Goal: Task Accomplishment & Management: Complete application form

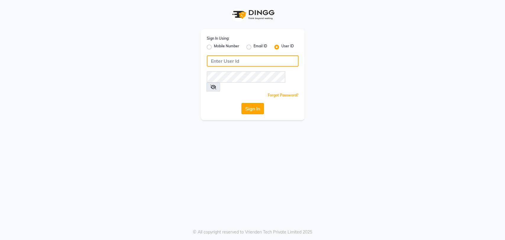
type input "[PERSON_NAME]"
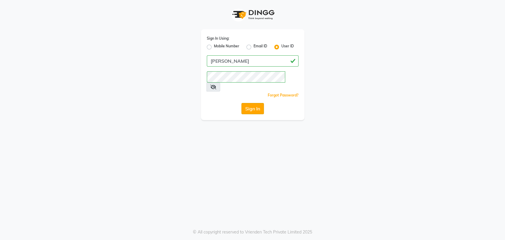
click at [247, 103] on button "Sign In" at bounding box center [253, 108] width 23 height 11
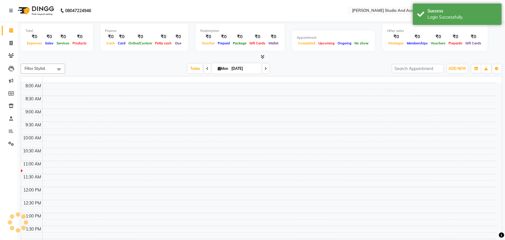
select select "en"
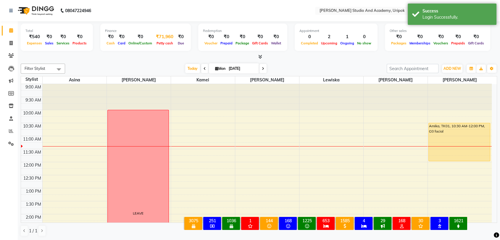
click at [166, 43] on span "Petty cash" at bounding box center [165, 43] width 20 height 4
select select "3739"
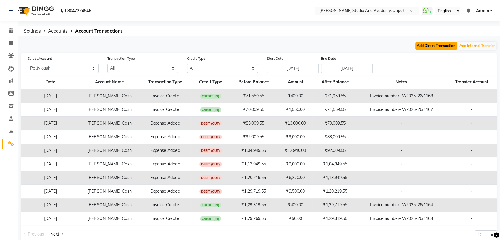
click at [436, 44] on button "Add Direct Transaction" at bounding box center [436, 46] width 41 height 8
select select "direct"
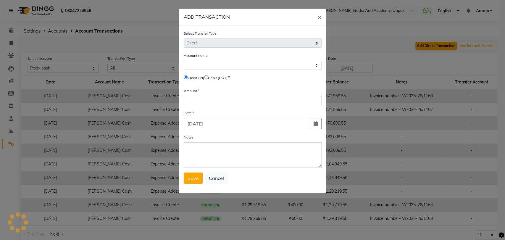
select select "3739"
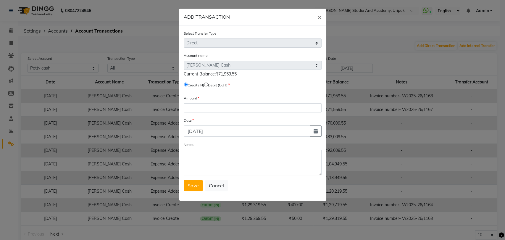
click at [208, 85] on input "radio" at bounding box center [206, 85] width 4 height 4
radio input "true"
click at [216, 111] on input "number" at bounding box center [253, 107] width 138 height 9
type input "71959.55"
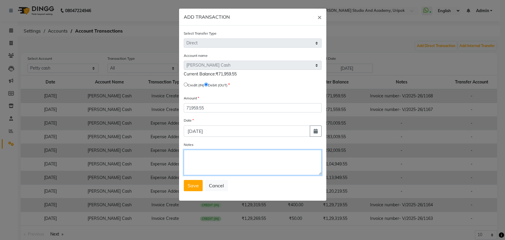
click at [223, 155] on textarea "Notes" at bounding box center [253, 162] width 138 height 25
type textarea "salary"
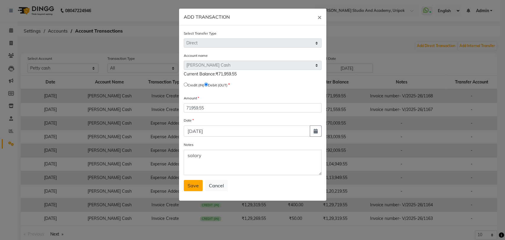
click at [188, 187] on span "Save" at bounding box center [193, 186] width 11 height 6
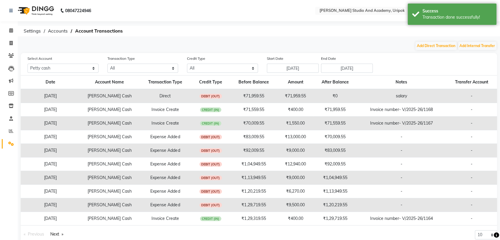
click at [188, 187] on td "Expense Added" at bounding box center [165, 192] width 52 height 14
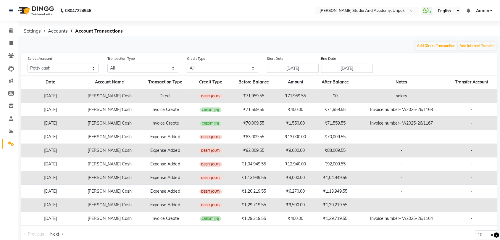
click at [40, 12] on img at bounding box center [35, 10] width 41 height 17
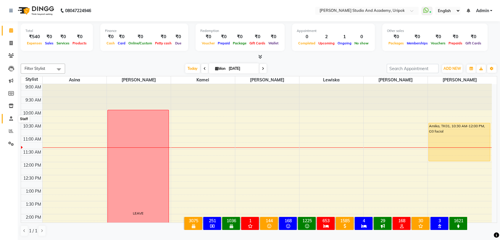
click at [10, 118] on icon at bounding box center [11, 118] width 4 height 4
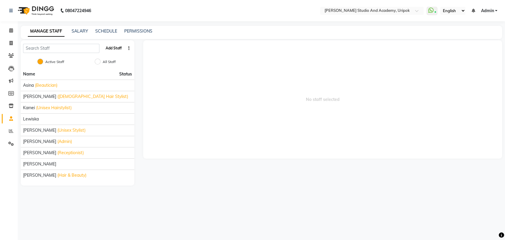
click at [111, 48] on button "Add Staff" at bounding box center [113, 48] width 21 height 10
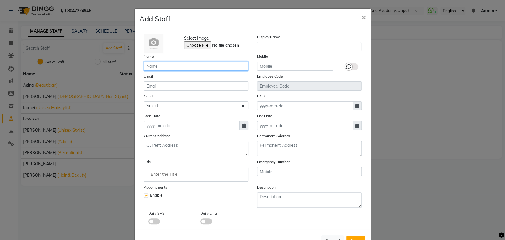
click at [184, 67] on input "text" at bounding box center [196, 66] width 105 height 9
type input "Maimom"
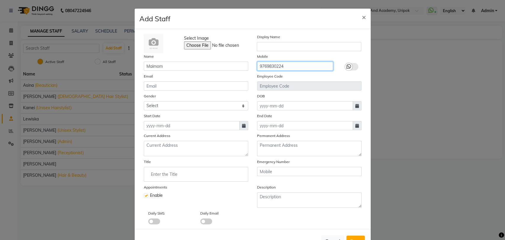
type input "9769830224"
click at [347, 67] on icon at bounding box center [349, 66] width 5 height 5
click at [0, 0] on input "checkbox" at bounding box center [0, 0] width 0 height 0
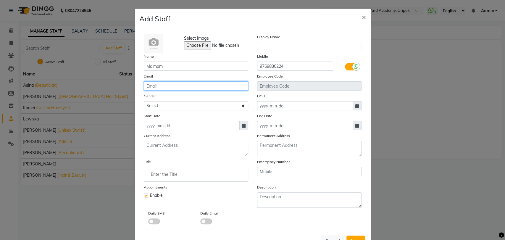
click at [206, 87] on input "email" at bounding box center [196, 85] width 105 height 9
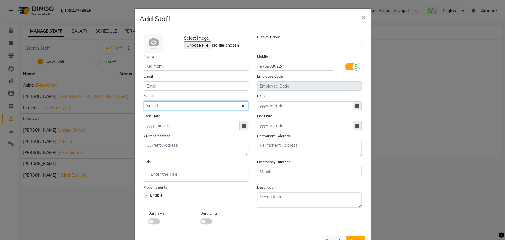
click at [222, 105] on select "Select [DEMOGRAPHIC_DATA] [DEMOGRAPHIC_DATA] Other Prefer Not To Say" at bounding box center [196, 105] width 105 height 9
select select "[DEMOGRAPHIC_DATA]"
click at [144, 101] on select "Select [DEMOGRAPHIC_DATA] [DEMOGRAPHIC_DATA] Other Prefer Not To Say" at bounding box center [196, 105] width 105 height 9
click at [158, 219] on div at bounding box center [170, 222] width 44 height 6
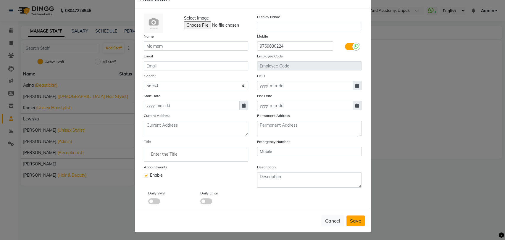
click at [351, 219] on span "Save" at bounding box center [355, 221] width 11 height 6
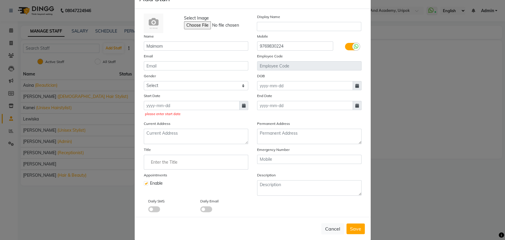
scroll to position [0, 0]
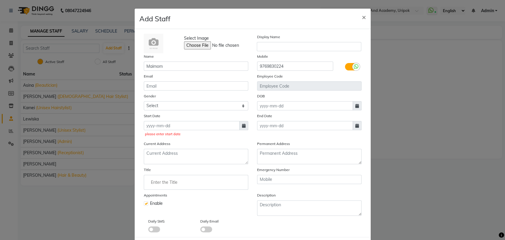
click at [243, 129] on span at bounding box center [244, 125] width 9 height 9
select select "9"
select select "2025"
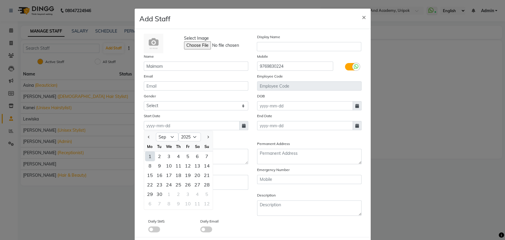
click at [146, 155] on div "1" at bounding box center [149, 156] width 9 height 9
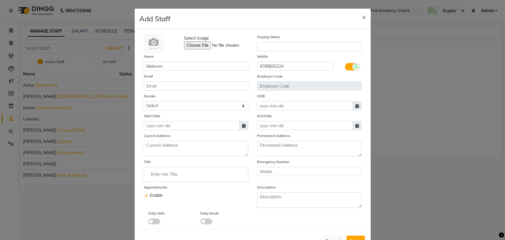
type input "[DATE]"
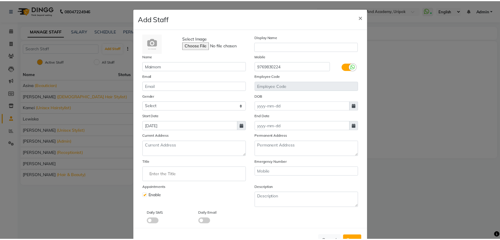
scroll to position [20, 0]
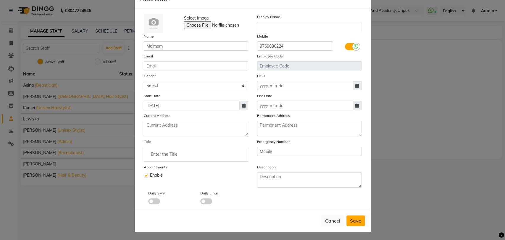
click at [355, 223] on button "Save" at bounding box center [356, 221] width 18 height 11
select select
checkbox input "false"
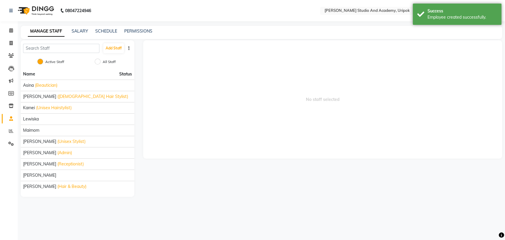
click at [37, 12] on img at bounding box center [35, 10] width 41 height 17
